Goal: Transaction & Acquisition: Purchase product/service

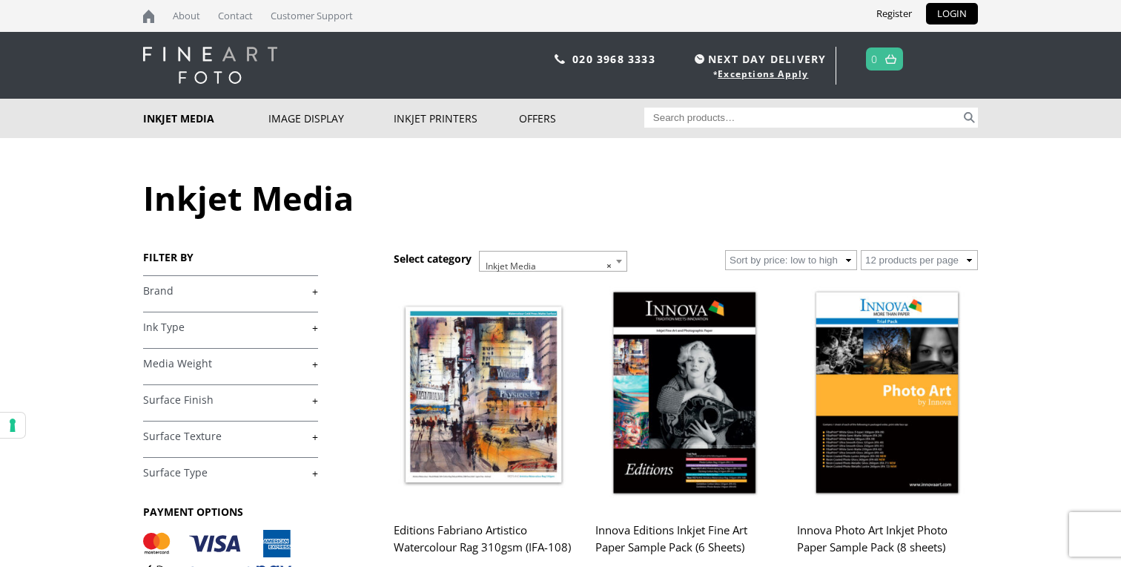
click at [823, 119] on input "Search for:" at bounding box center [802, 118] width 317 height 20
type input "innova ifa 05"
click at [961, 108] on button "Search" at bounding box center [969, 118] width 17 height 20
click at [730, 115] on input "innova ifa 05" at bounding box center [802, 118] width 317 height 20
click at [961, 108] on button "Search" at bounding box center [969, 118] width 17 height 20
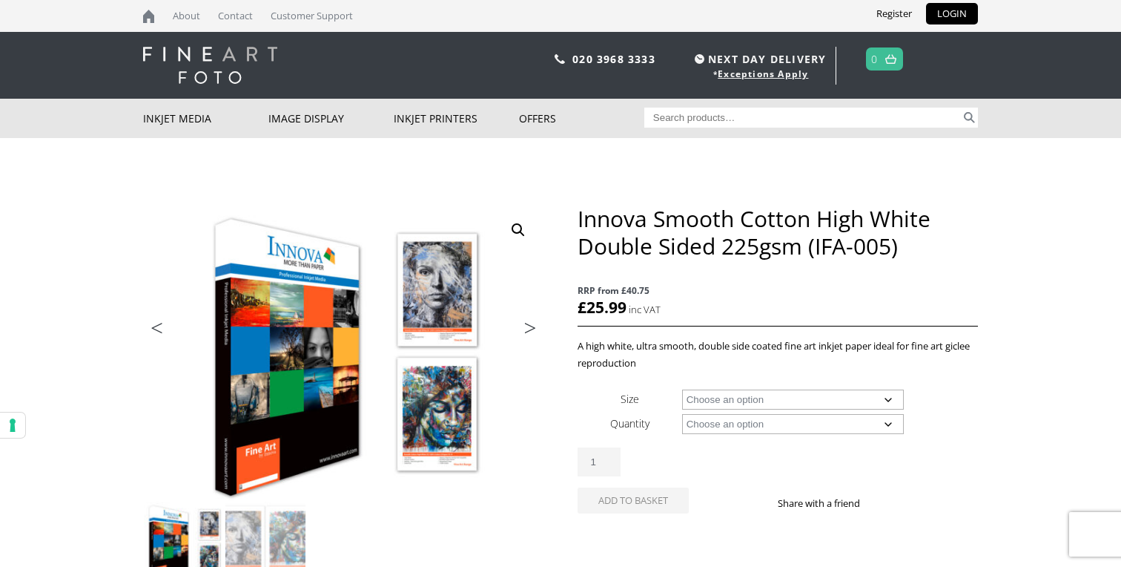
click at [832, 401] on select "Choose an option A4 Sheet A3 Sheet A3+ Sheet A2 Sheet" at bounding box center [793, 399] width 222 height 20
click at [682, 389] on select "Choose an option A4 Sheet A3 Sheet A3+ Sheet A2 Sheet" at bounding box center [793, 399] width 222 height 20
select select "a3-sheet"
click at [900, 428] on select "Choose an option 25 Sheets" at bounding box center [793, 424] width 222 height 20
select select "25-sheets"
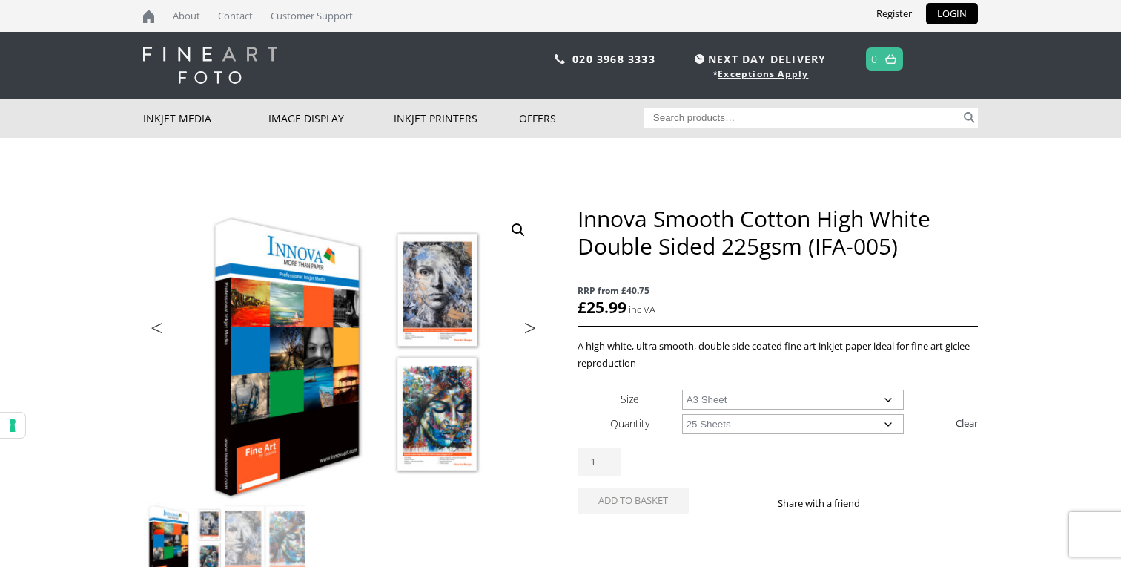
click at [682, 414] on select "Choose an option 25 Sheets" at bounding box center [793, 424] width 222 height 20
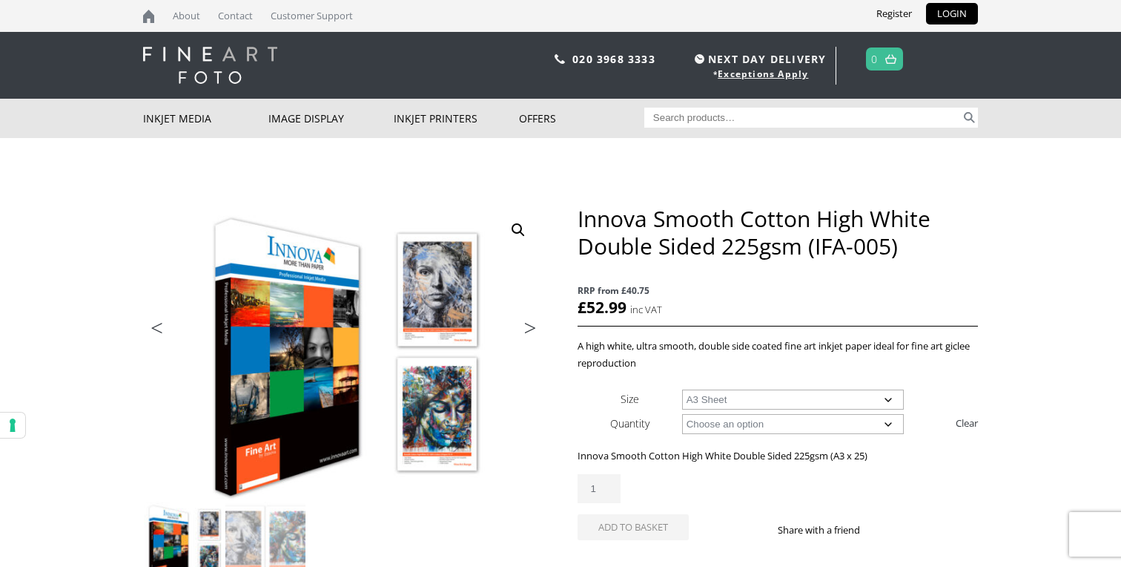
click at [891, 396] on select "Choose an option A4 Sheet A3 Sheet A3+ Sheet A2 Sheet" at bounding box center [793, 399] width 222 height 20
click at [682, 389] on select "Choose an option A4 Sheet A3 Sheet A3+ Sheet A2 Sheet" at bounding box center [793, 399] width 222 height 20
select select "a4-sheet"
